Goal: Transaction & Acquisition: Download file/media

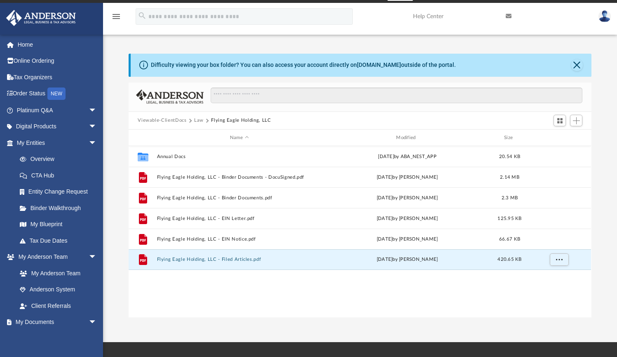
scroll to position [181, 457]
click at [249, 259] on button "Flying Eagle Holding, LLC - Filed Articles.pdf" at bounding box center [239, 259] width 164 height 5
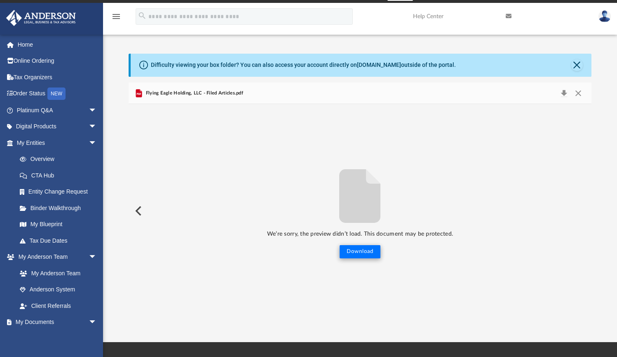
click at [363, 250] on button "Download" at bounding box center [360, 251] width 41 height 13
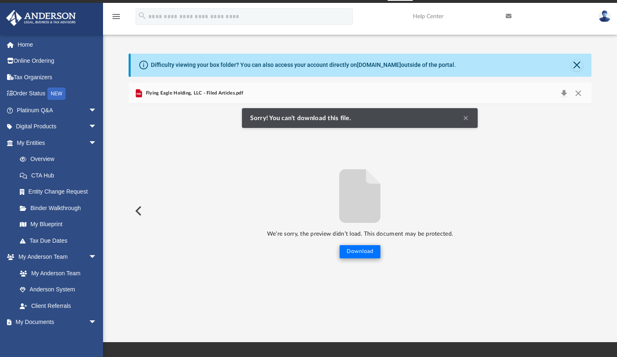
click at [363, 250] on button "Download" at bounding box center [360, 251] width 41 height 13
click at [142, 214] on button "Preview" at bounding box center [138, 210] width 18 height 23
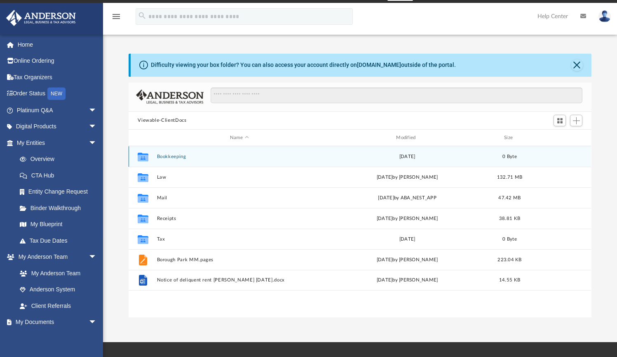
scroll to position [181, 457]
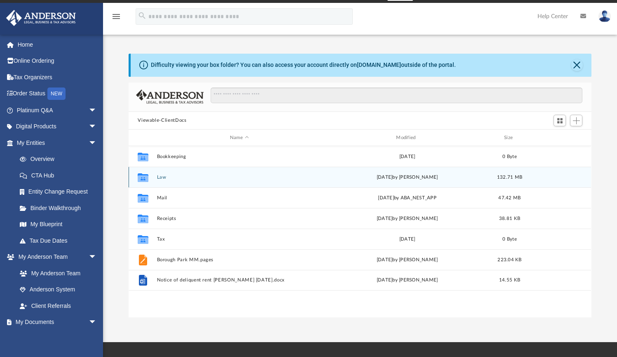
click at [160, 180] on div "Collaborated Folder Law Mon Oct 6 2025 by Gerald Higgins 132.71 MB" at bounding box center [360, 177] width 462 height 21
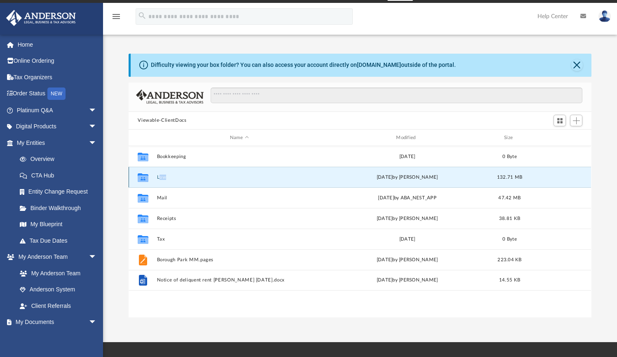
click at [162, 178] on button "Law" at bounding box center [239, 176] width 164 height 5
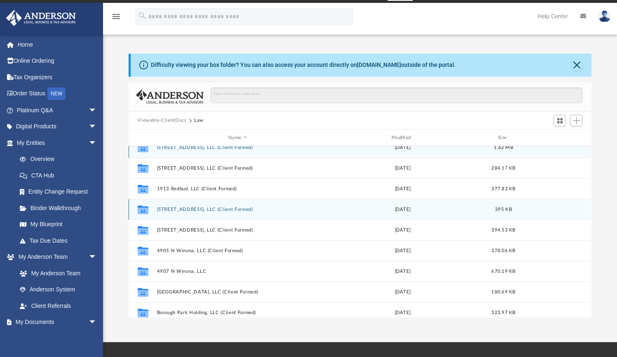
scroll to position [154, 0]
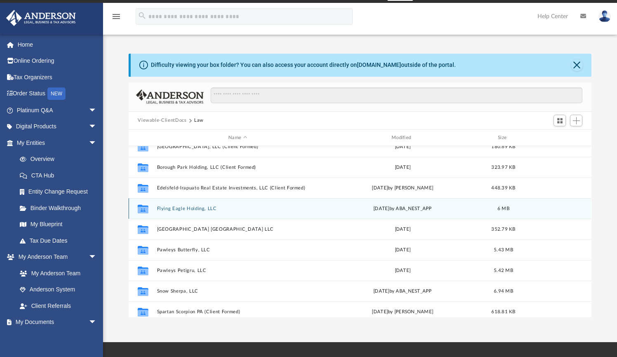
click at [202, 208] on button "Flying Eagle Holding, LLC" at bounding box center [238, 208] width 162 height 5
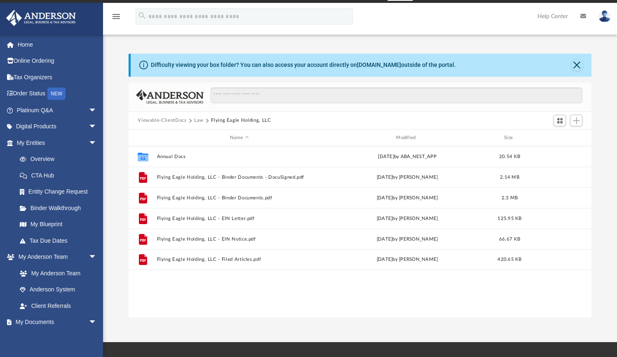
scroll to position [0, 0]
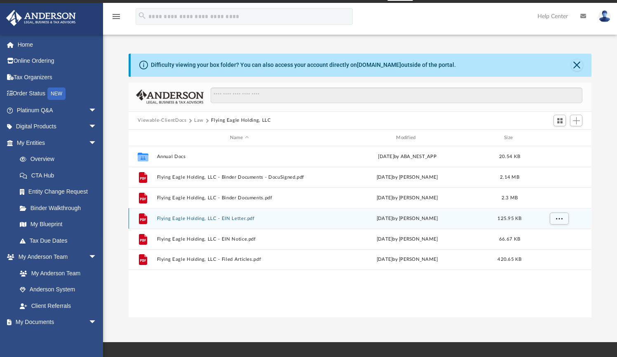
click at [202, 208] on div "File Flying Eagle Holding, LLC - EIN Letter.pdf Thu Aug 3 2023 by Krystal Hanki…" at bounding box center [360, 218] width 462 height 21
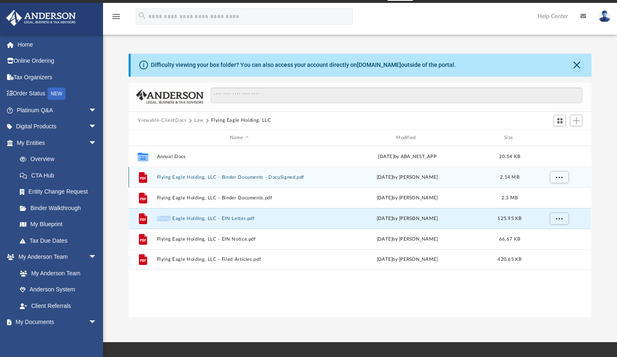
click at [286, 178] on button "Flying Eagle Holding, LLC - Binder Documents - DocuSigned.pdf" at bounding box center [239, 176] width 164 height 5
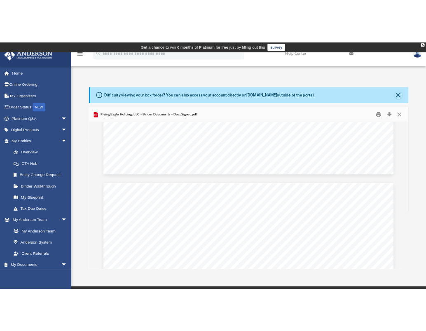
scroll to position [3640, 0]
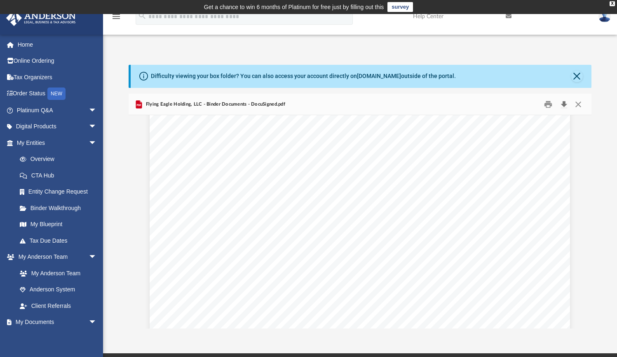
click at [563, 104] on button "Download" at bounding box center [563, 104] width 15 height 13
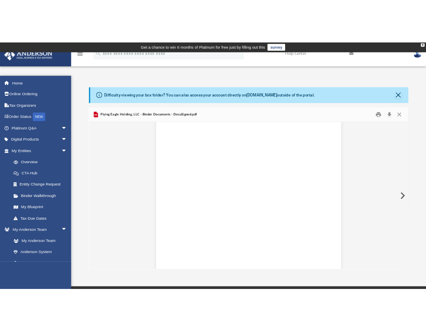
scroll to position [2158, 0]
